Goal: Check status

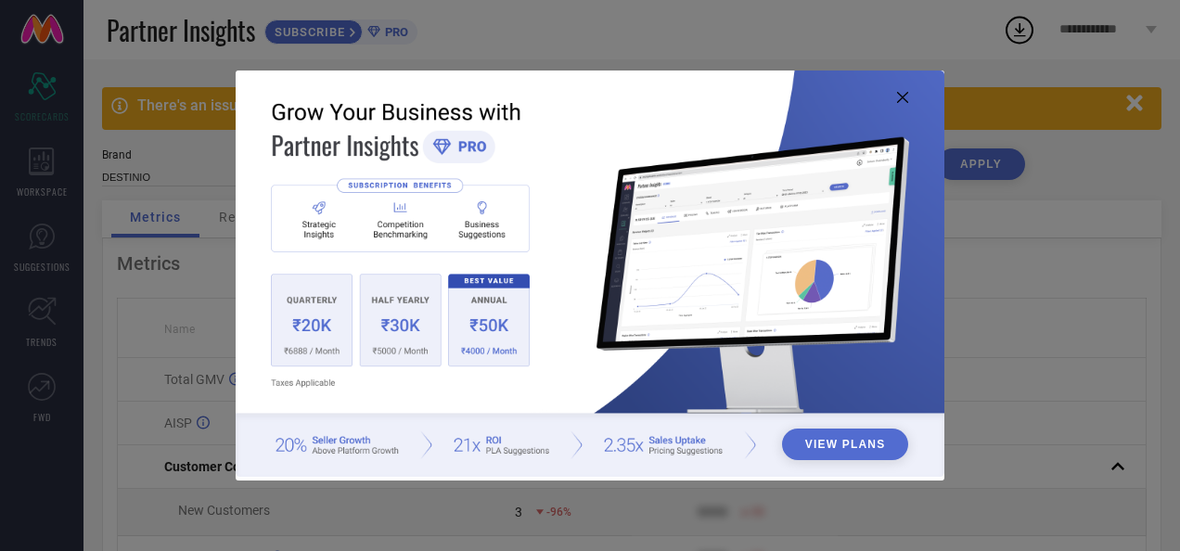
click at [899, 96] on icon at bounding box center [902, 97] width 11 height 11
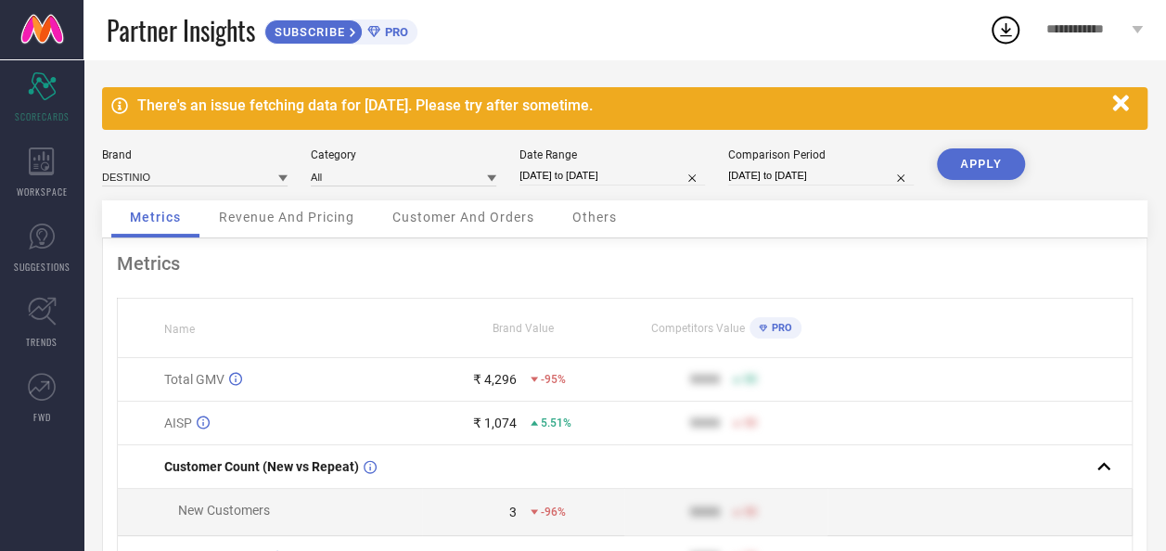
click at [593, 175] on input "[DATE] to [DATE]" at bounding box center [611, 175] width 185 height 19
select select "7"
select select "2025"
select select "8"
select select "2025"
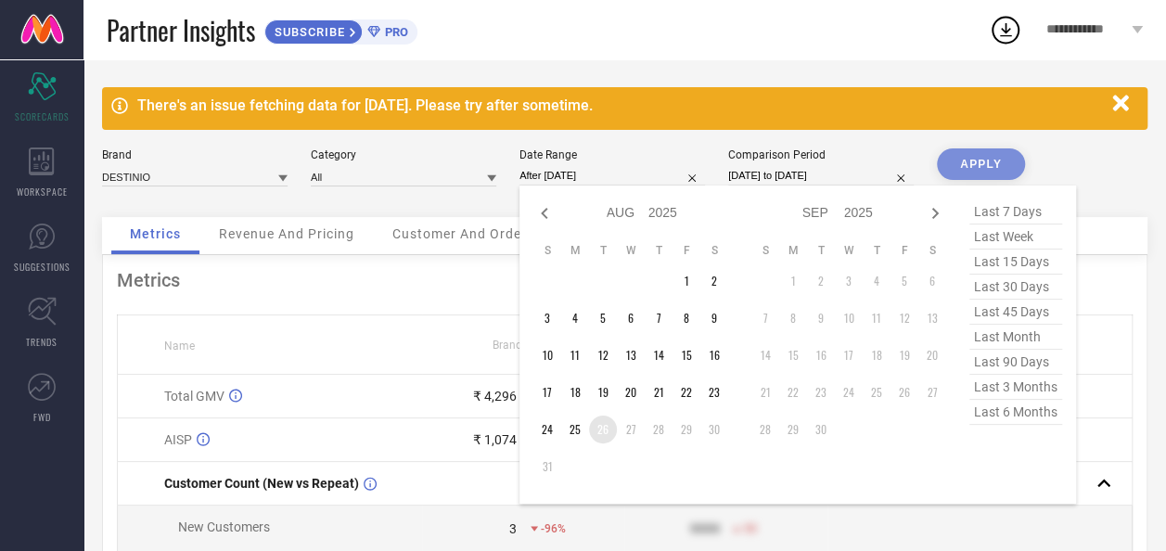
click at [601, 432] on td "26" at bounding box center [603, 429] width 28 height 28
type input "[DATE] to [DATE]"
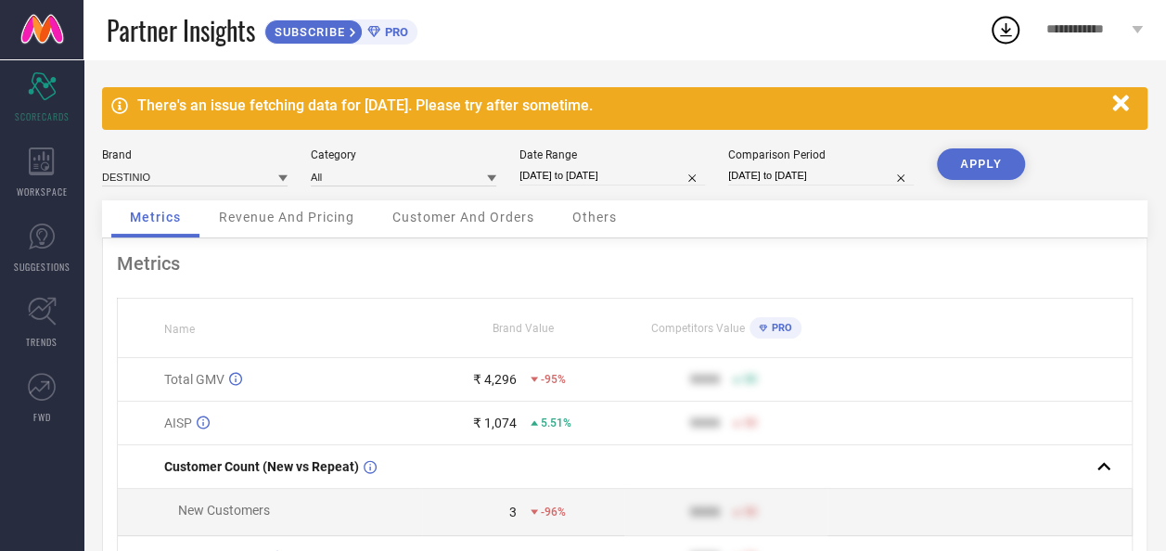
click at [985, 165] on button "APPLY" at bounding box center [981, 164] width 88 height 32
